Goal: Book appointment/travel/reservation

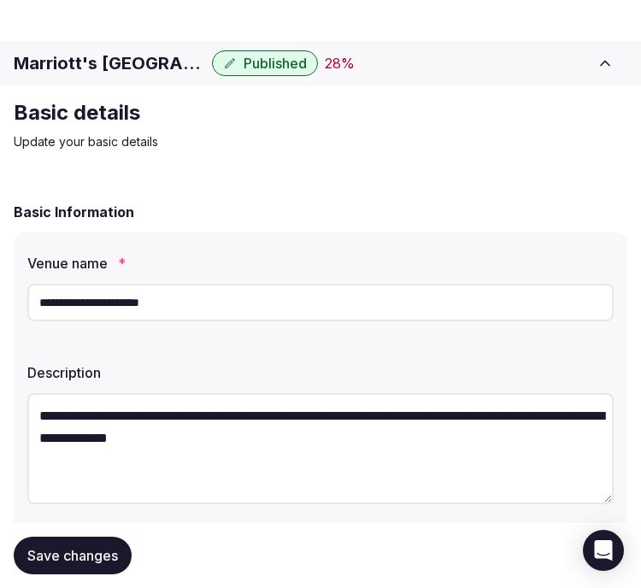
scroll to position [1139, 0]
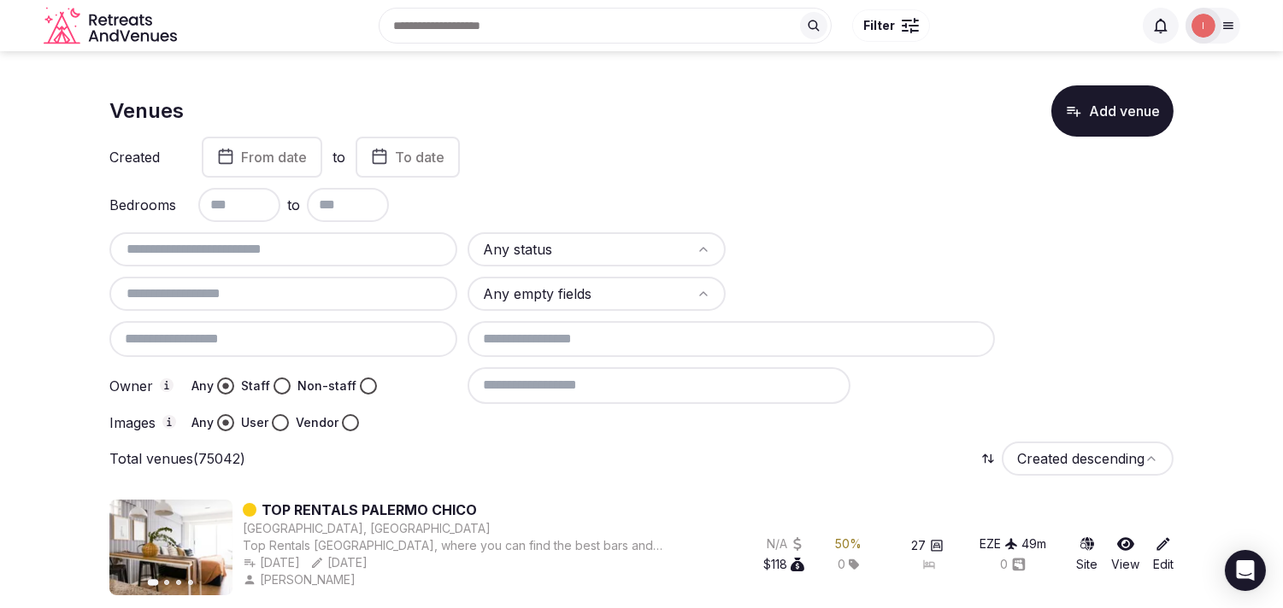
click at [289, 166] on button "From date" at bounding box center [262, 157] width 120 height 41
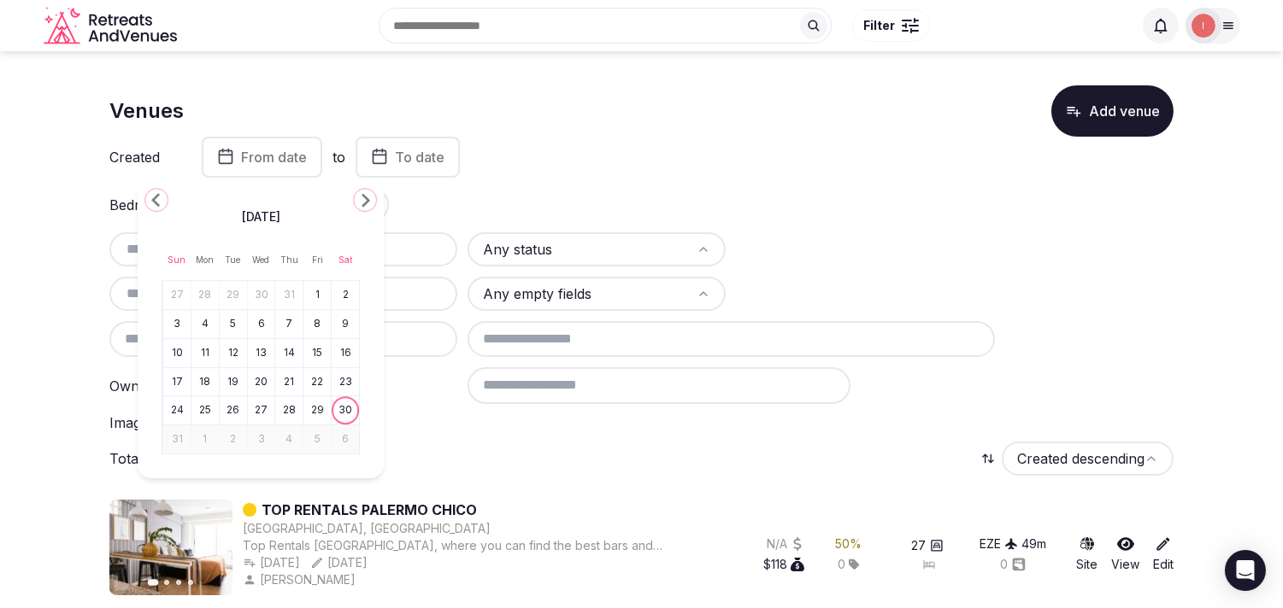
click at [156, 207] on icon "Go to the Previous Month" at bounding box center [156, 200] width 21 height 21
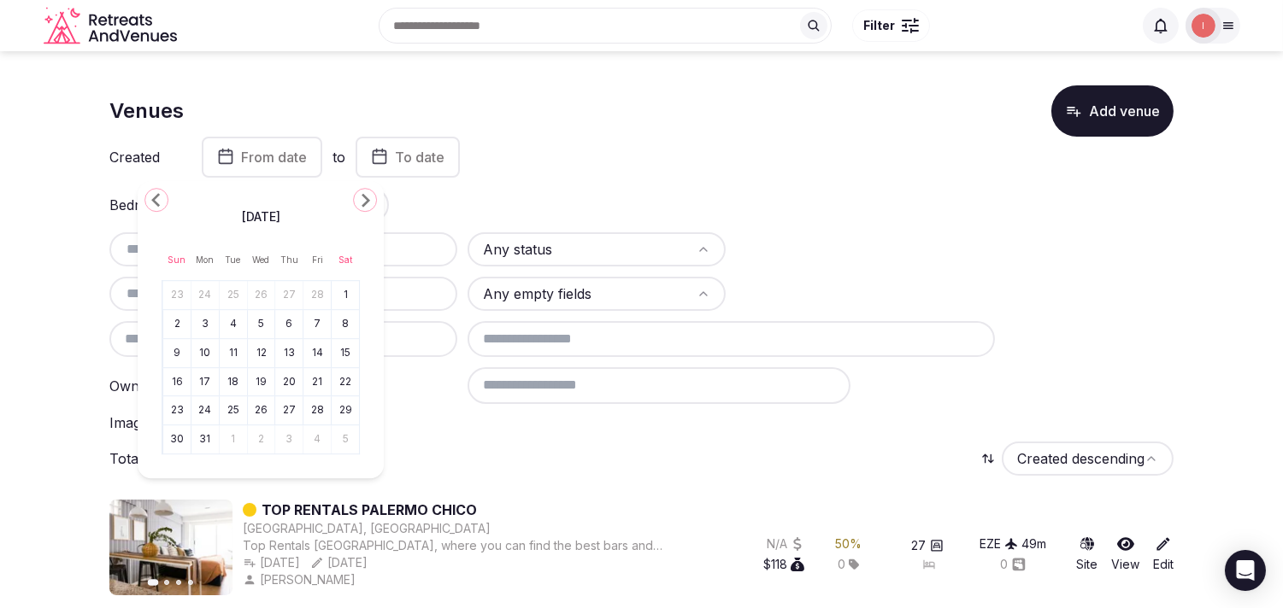
click at [156, 207] on icon "Go to the Previous Month" at bounding box center [156, 200] width 21 height 21
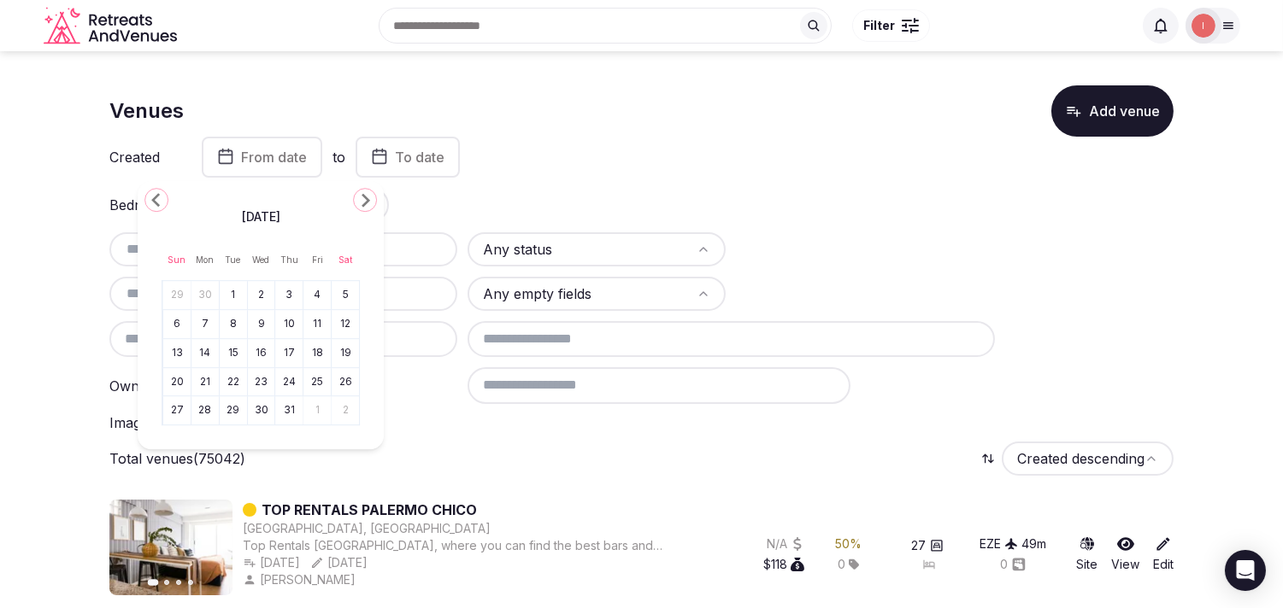
click at [156, 207] on icon "Go to the Previous Month" at bounding box center [156, 200] width 21 height 21
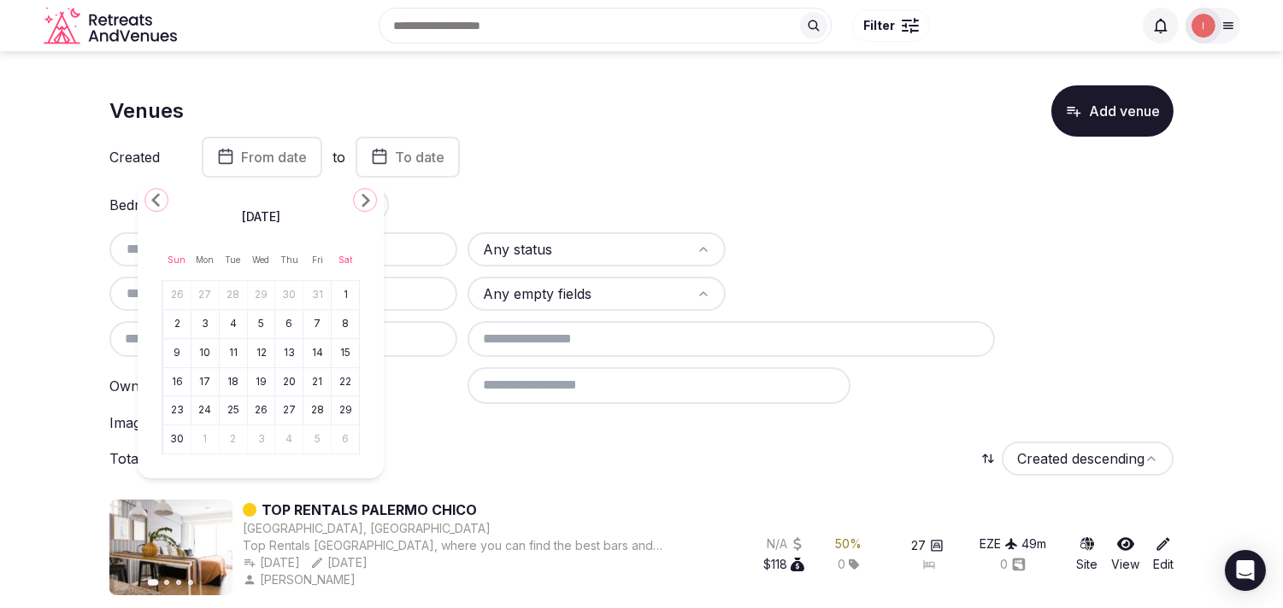
click at [156, 207] on icon "Go to the Previous Month" at bounding box center [156, 200] width 21 height 21
click at [261, 295] on button "3" at bounding box center [262, 295] width 24 height 25
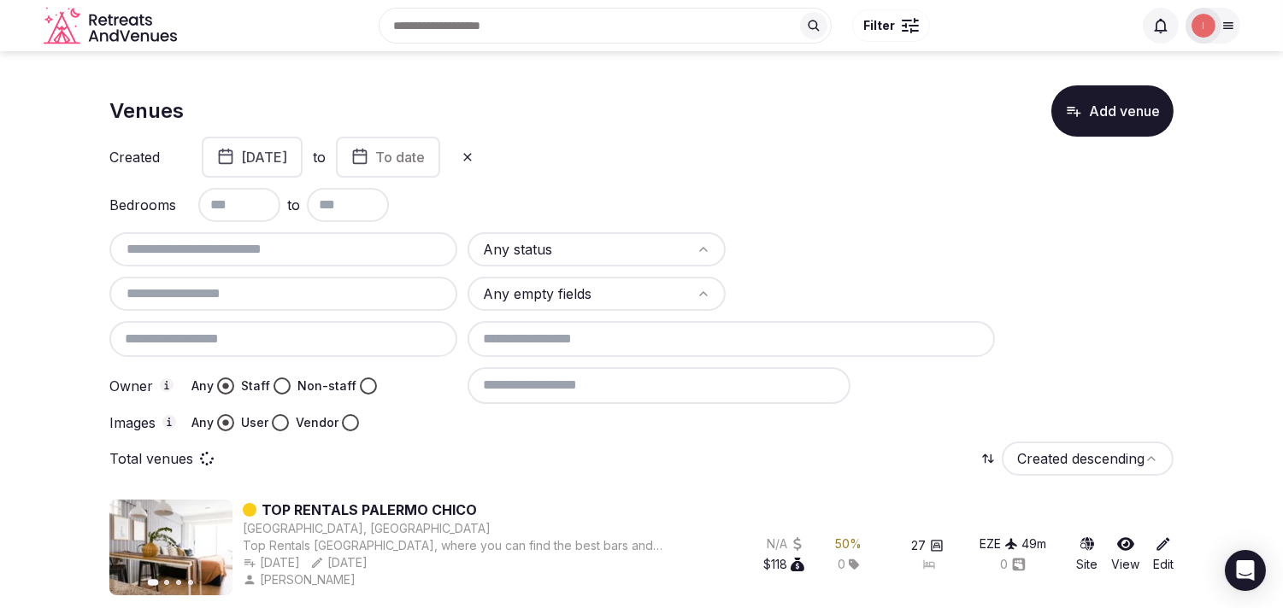
click at [417, 157] on button "To date" at bounding box center [388, 157] width 104 height 41
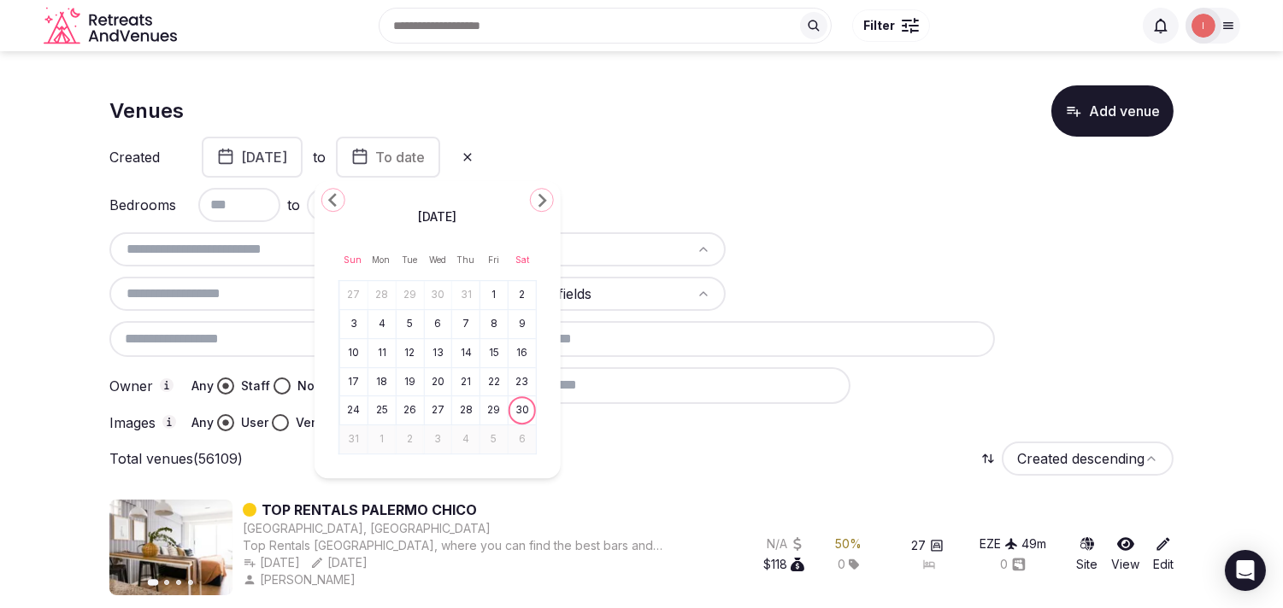
click at [544, 206] on icon "Go to the Next Month" at bounding box center [541, 200] width 21 height 21
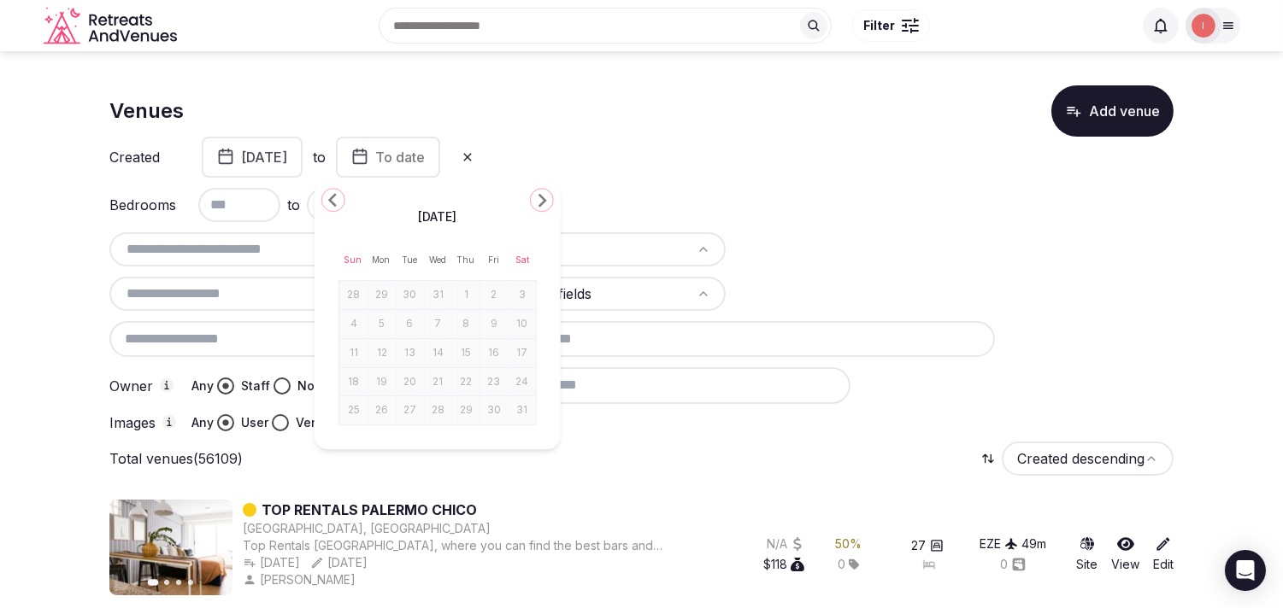
click at [328, 195] on icon "Go to the Previous Month" at bounding box center [333, 200] width 21 height 21
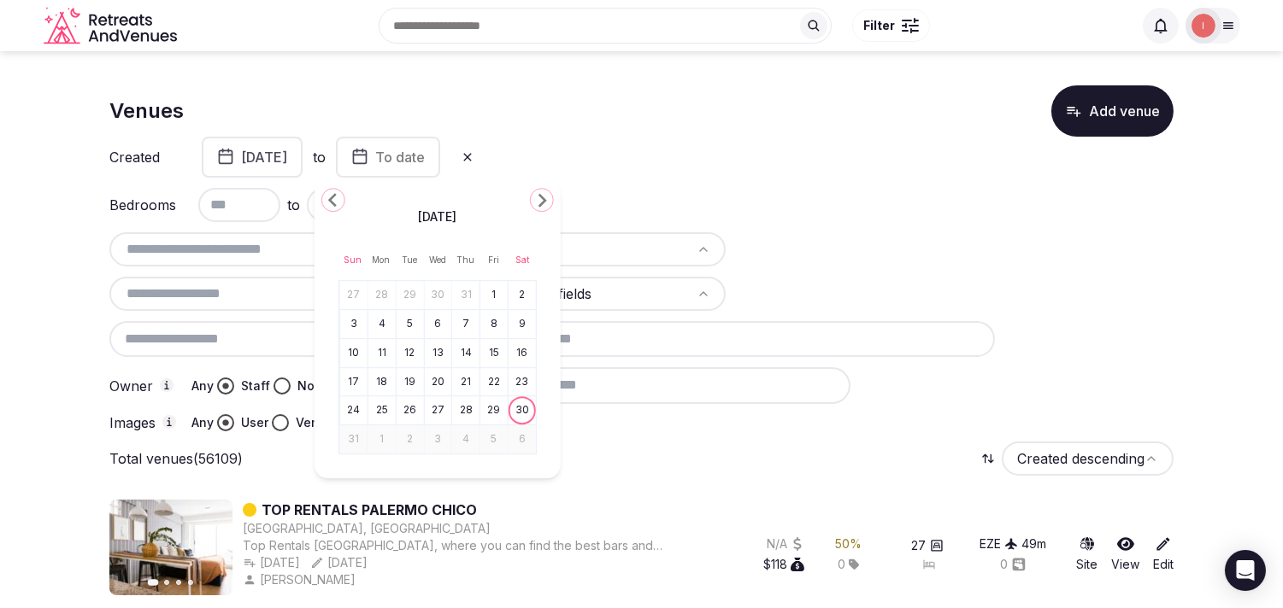
click at [328, 197] on icon "Go to the Previous Month" at bounding box center [333, 200] width 21 height 21
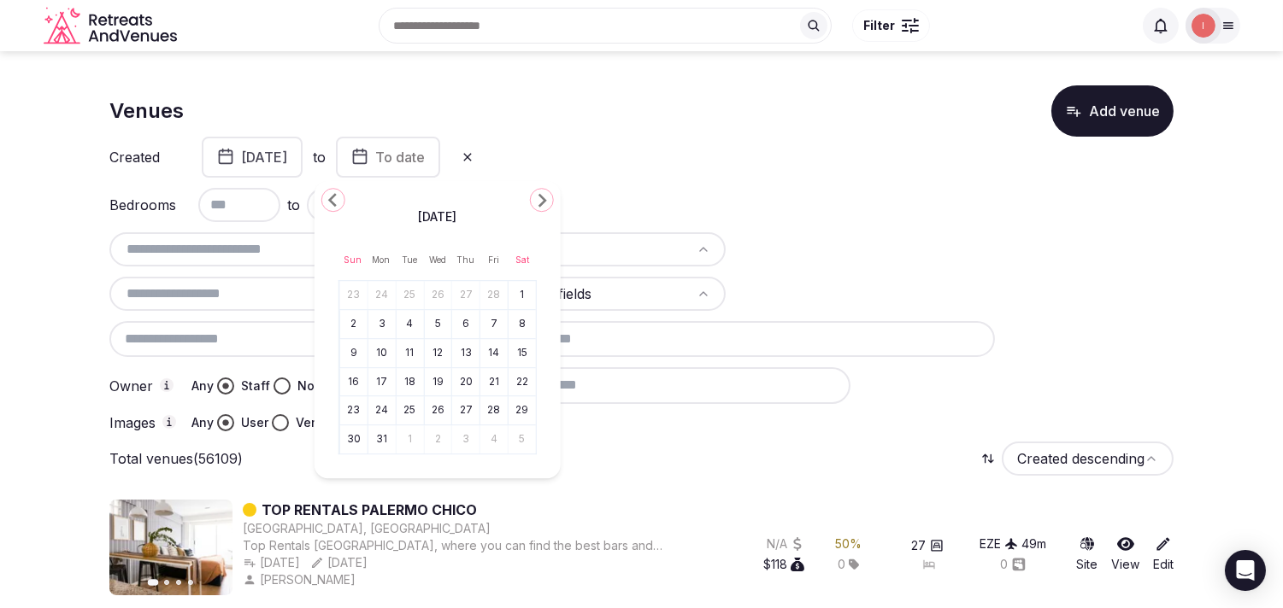
click at [328, 197] on icon "Go to the Previous Month" at bounding box center [333, 200] width 21 height 21
click at [522, 413] on button "30" at bounding box center [522, 411] width 24 height 25
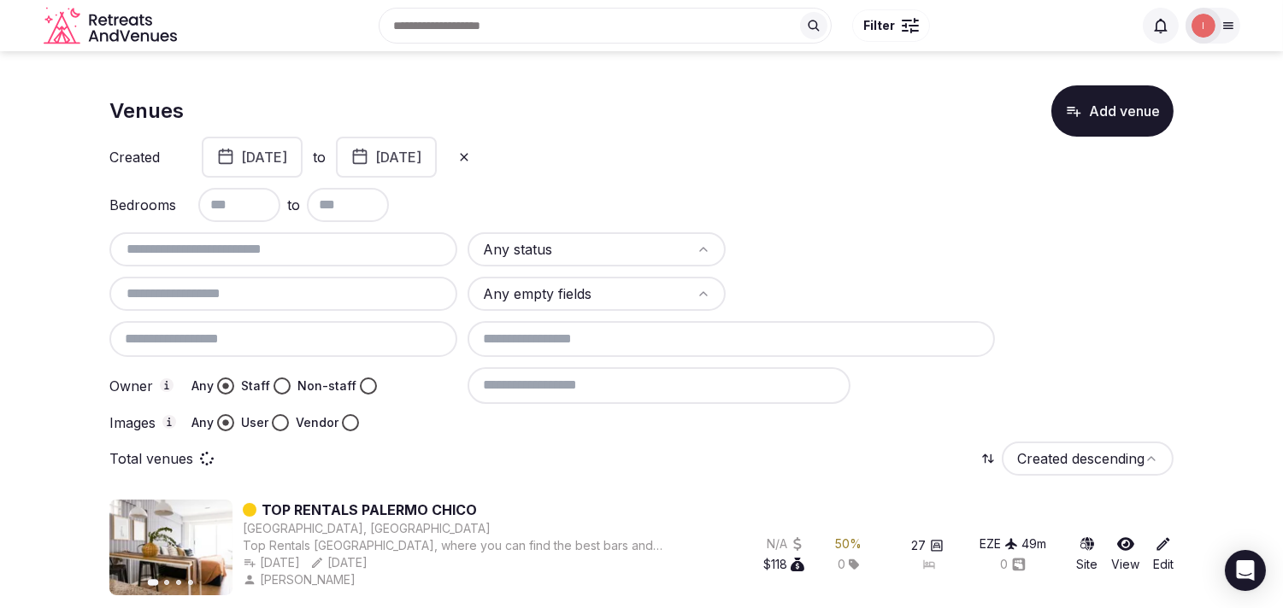
click at [279, 385] on button "Staff" at bounding box center [281, 386] width 17 height 17
click at [595, 243] on html "Search Popular Destinations Toscana, Italy Riviera Maya, Mexico Indonesia, Bali…" at bounding box center [641, 304] width 1283 height 608
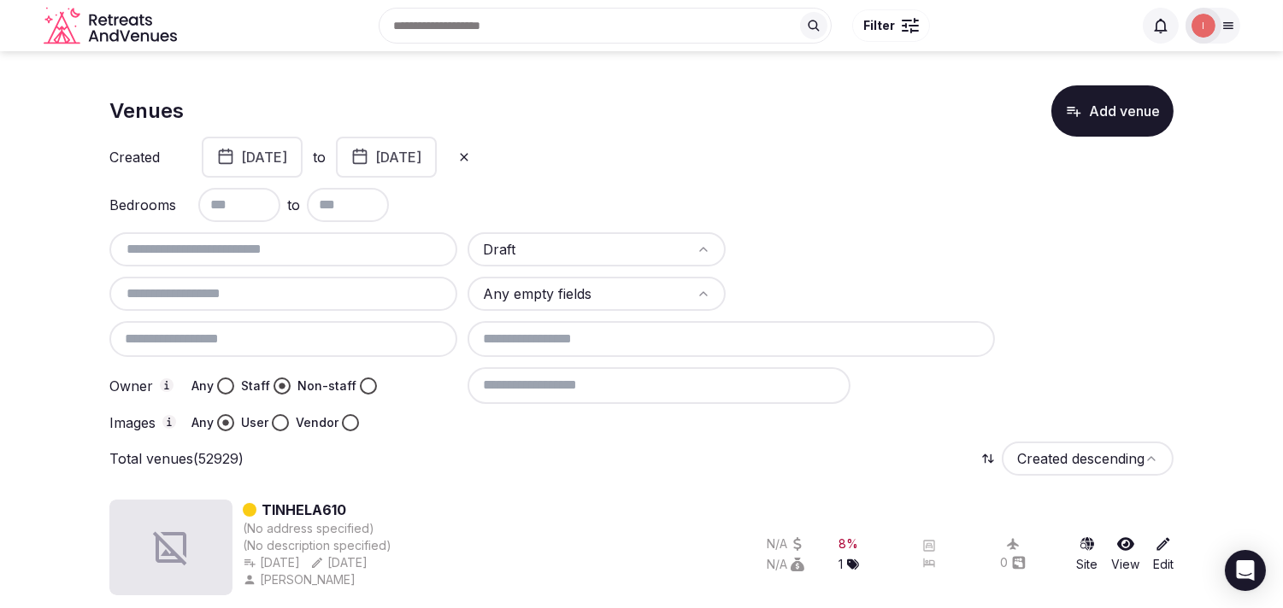
click at [279, 421] on button "User" at bounding box center [280, 422] width 17 height 17
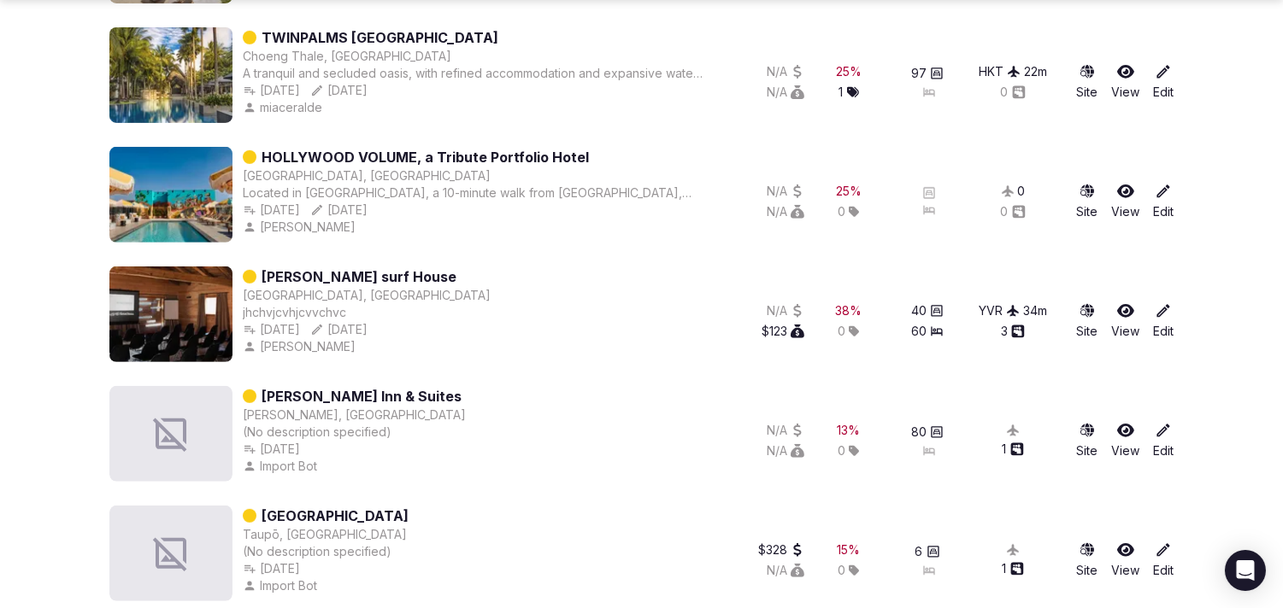
scroll to position [1405, 0]
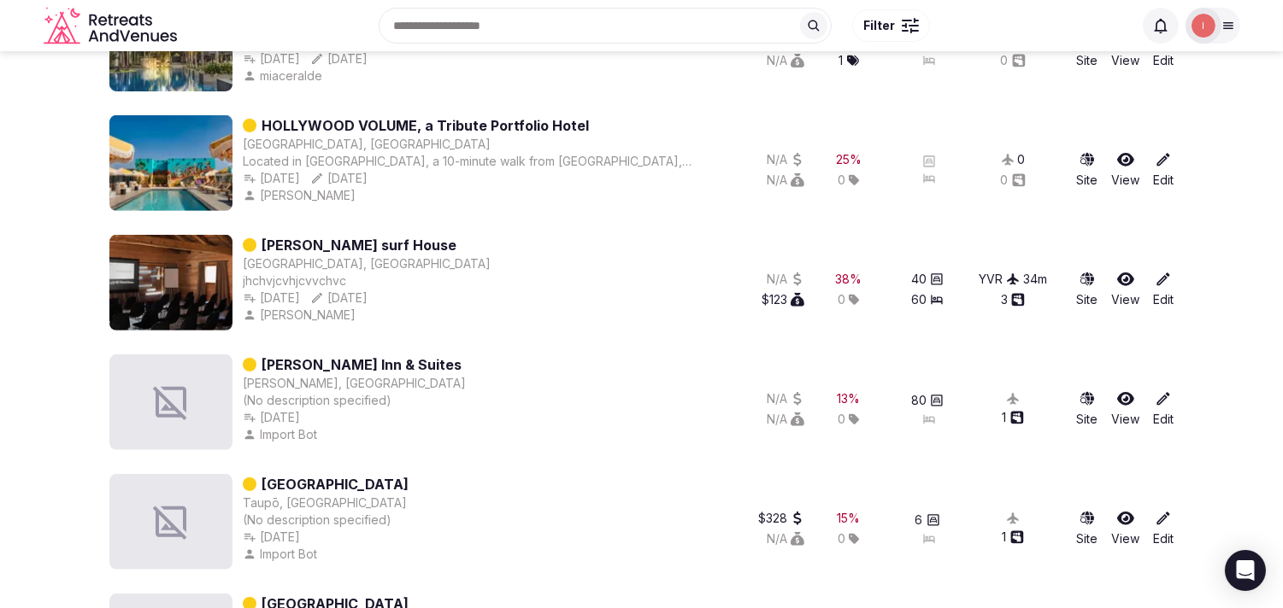
click at [319, 97] on div "TINHELA610 (No address specified) (No description specified) Nov 28th, 2024 Nov…" at bounding box center [641, 346] width 1064 height 2403
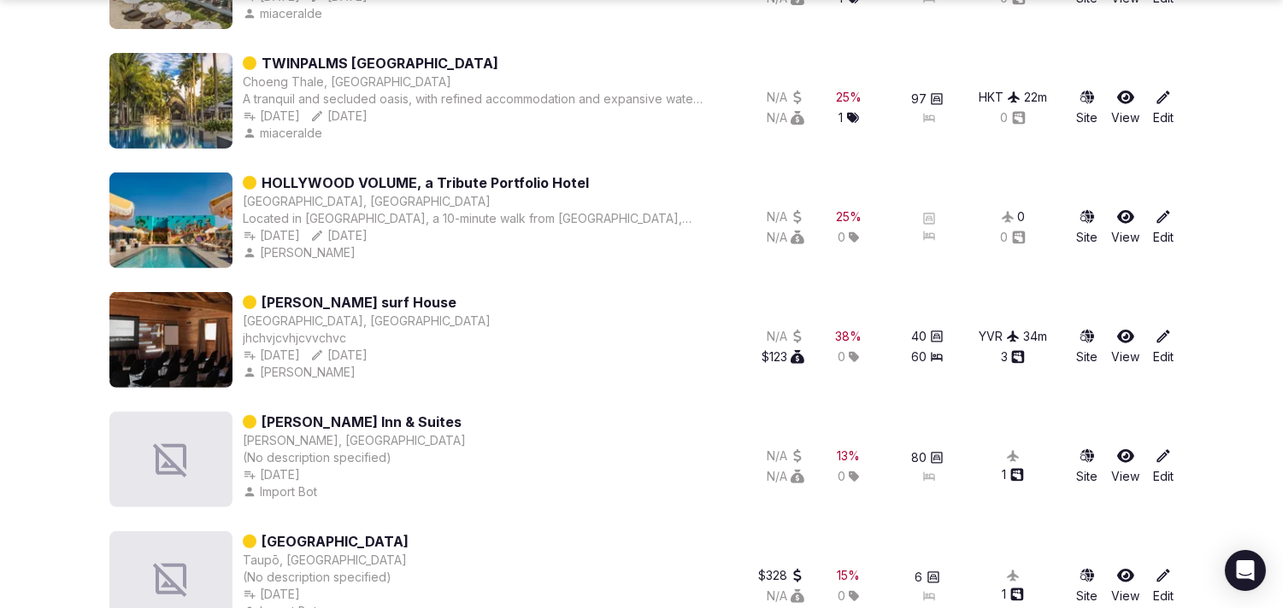
scroll to position [1291, 0]
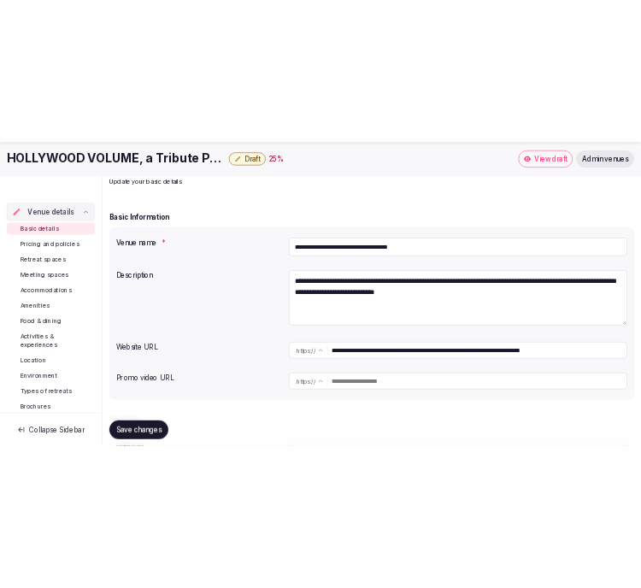
scroll to position [227, 0]
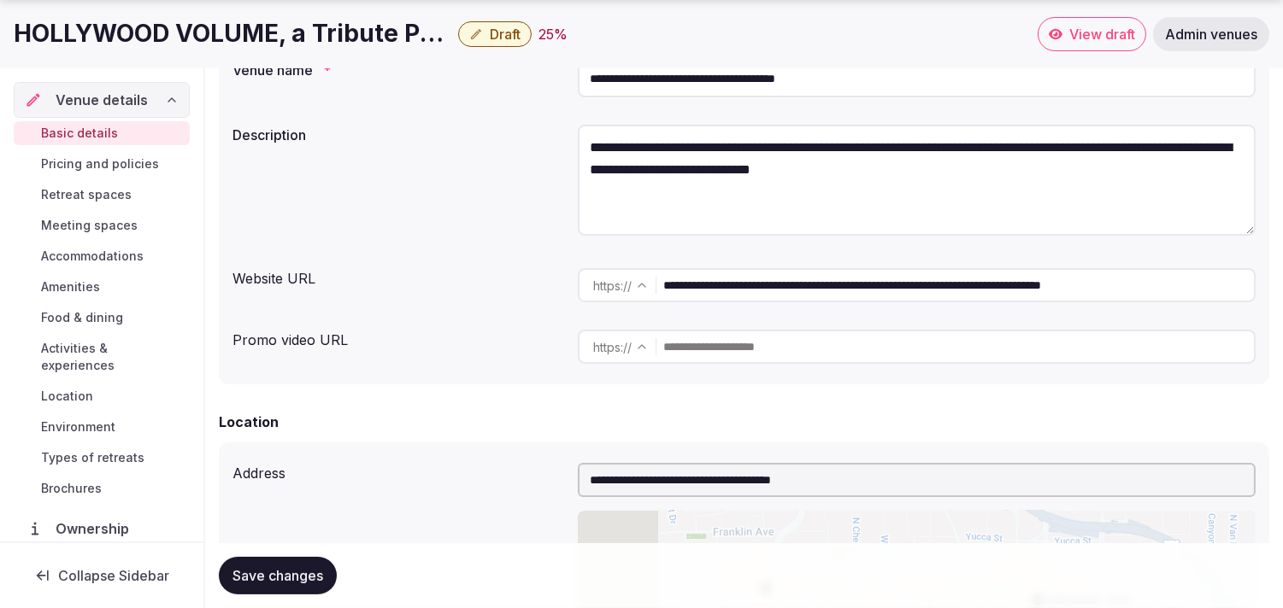
click at [728, 291] on input "**********" at bounding box center [958, 285] width 590 height 34
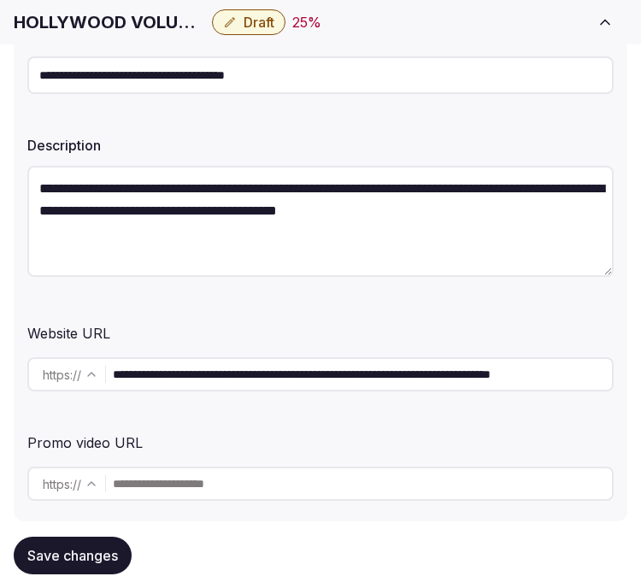
click at [139, 13] on h1 "HOLLYWOOD VOLUME, a Tribute Portfolio Hotel" at bounding box center [109, 22] width 191 height 24
copy div "HOLLYWOOD VOLUME, a Tribute Portfolio Hotel"
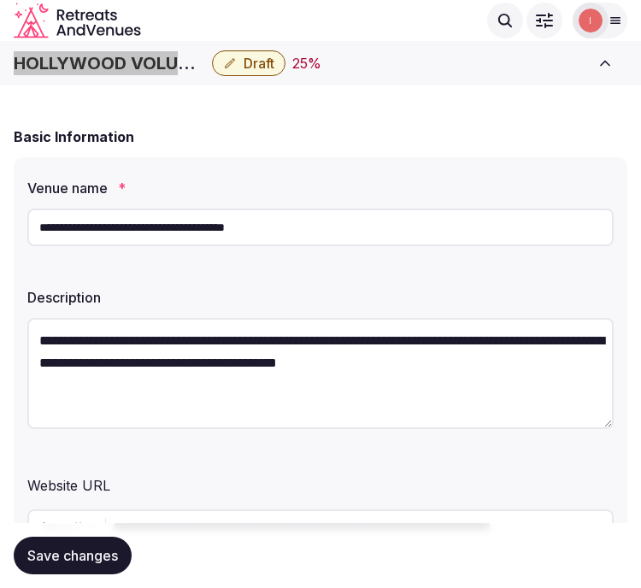
scroll to position [0, 0]
